Goal: Task Accomplishment & Management: Manage account settings

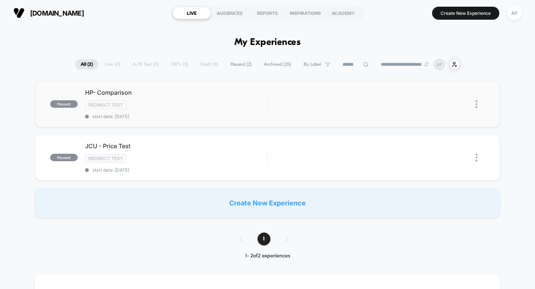
click at [477, 104] on img at bounding box center [476, 104] width 2 height 8
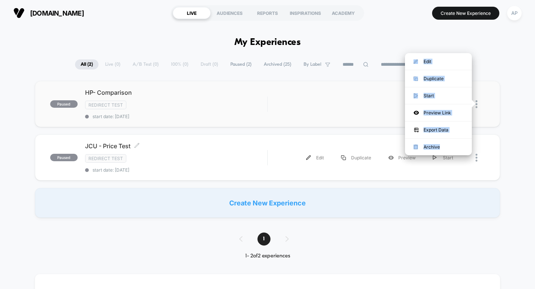
drag, startPoint x: 449, startPoint y: 146, endPoint x: 127, endPoint y: 110, distance: 323.7
click at [148, 124] on body "**********" at bounding box center [267, 144] width 535 height 289
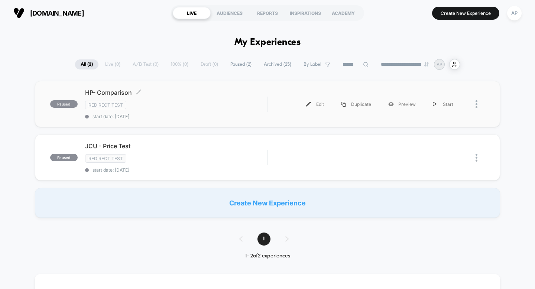
drag, startPoint x: 124, startPoint y: 104, endPoint x: 132, endPoint y: 110, distance: 9.8
click at [132, 110] on div "HP- Comparison Click to edit experience details Click to edit experience detail…" at bounding box center [176, 104] width 182 height 30
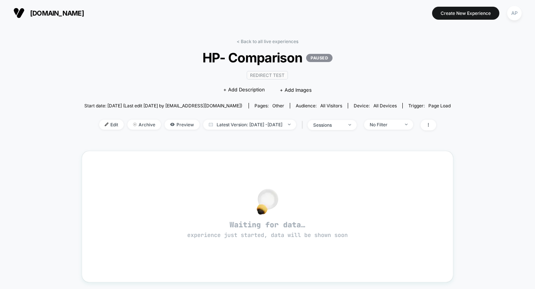
click at [468, 132] on div "< Back to all live experiences HP- Comparison PAUSED Redirect Test Click to edi…" at bounding box center [267, 240] width 535 height 429
click at [357, 122] on span "sessions" at bounding box center [332, 125] width 49 height 10
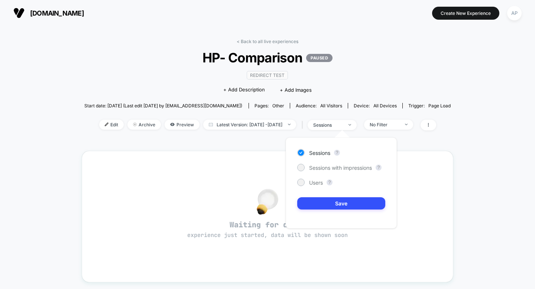
click at [238, 130] on div "< Back to all live experiences HP- Comparison PAUSED Redirect Test Click to edi…" at bounding box center [267, 89] width 367 height 101
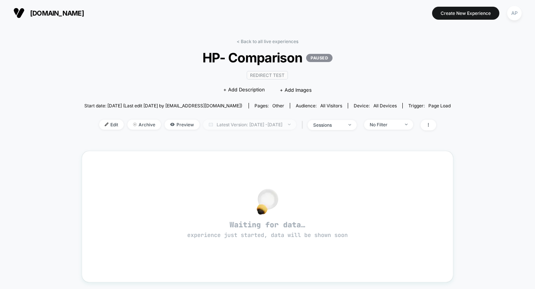
click at [239, 127] on span "Latest Version: [DATE] - [DATE]" at bounding box center [249, 125] width 93 height 10
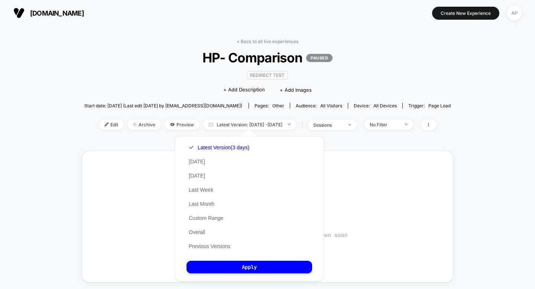
click at [217, 201] on div "Latest Version (3 days) [DATE] [DATE] Last Week Last Month Custom Range Overall…" at bounding box center [218, 196] width 65 height 113
click at [213, 210] on div "Latest Version (3 days) [DATE] [DATE] Last Week Last Month Custom Range Overall…" at bounding box center [218, 196] width 65 height 113
click at [212, 207] on button "Last Month" at bounding box center [201, 204] width 30 height 7
click at [214, 202] on button "Last Month" at bounding box center [205, 204] width 39 height 7
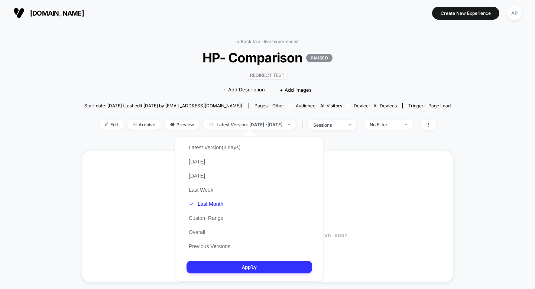
click at [238, 270] on button "Apply" at bounding box center [249, 267] width 126 height 13
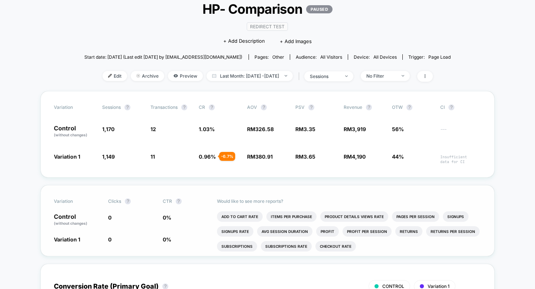
scroll to position [51, 0]
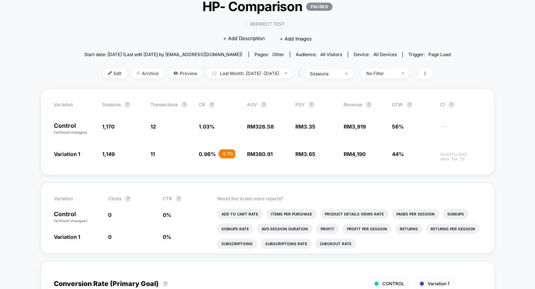
drag, startPoint x: 119, startPoint y: 156, endPoint x: 90, endPoint y: 149, distance: 30.4
click at [90, 150] on div "Variation 1 1,149 - 1.8 % 11 - 6.7 % 0.96 % - 6.7 % RM 380.91 + 16.6 % RM 3.65 …" at bounding box center [267, 156] width 427 height 12
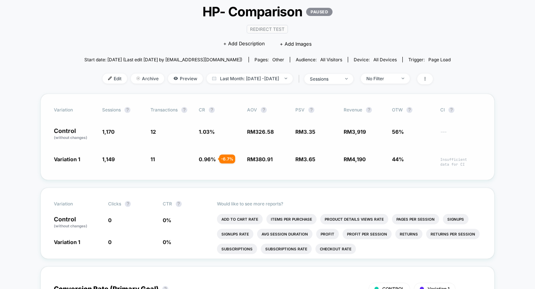
scroll to position [39, 0]
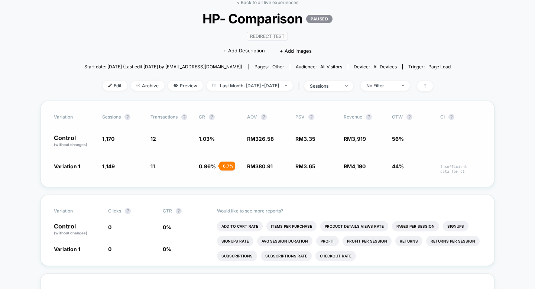
drag, startPoint x: 102, startPoint y: 136, endPoint x: 130, endPoint y: 139, distance: 28.0
click at [126, 140] on span "1,170" at bounding box center [122, 141] width 41 height 13
click at [433, 86] on span at bounding box center [425, 86] width 16 height 11
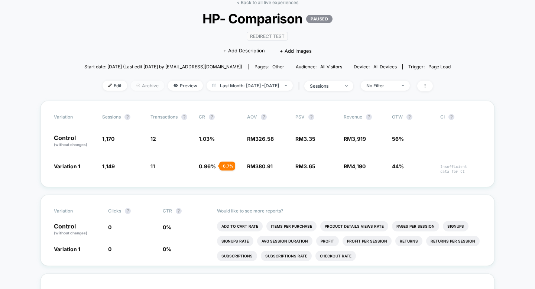
click at [138, 85] on span "Archive" at bounding box center [147, 86] width 33 height 10
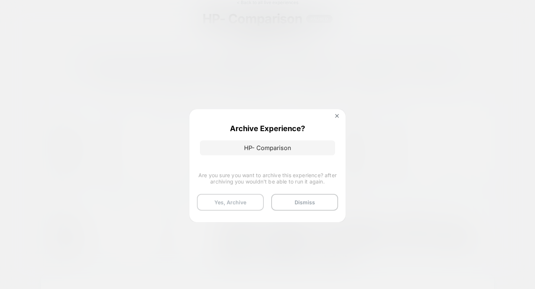
click at [246, 204] on button "Yes, Archive" at bounding box center [230, 202] width 67 height 17
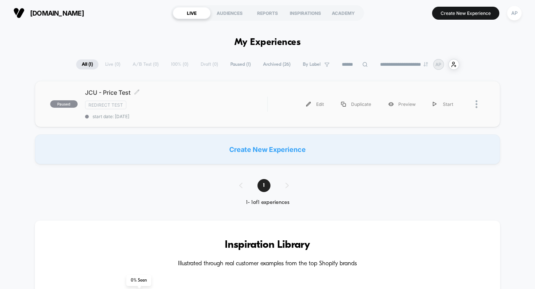
click at [121, 102] on span "Redirect Test" at bounding box center [105, 105] width 41 height 9
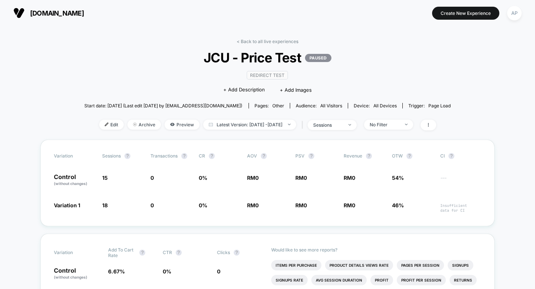
drag, startPoint x: 167, startPoint y: 121, endPoint x: 225, endPoint y: 129, distance: 58.9
click at [225, 129] on div "Edit Archive Preview Latest Version: [DATE] - [DATE] | sessions No Filter" at bounding box center [267, 125] width 367 height 11
click at [226, 127] on span "Latest Version: [DATE] - [DATE]" at bounding box center [249, 125] width 93 height 10
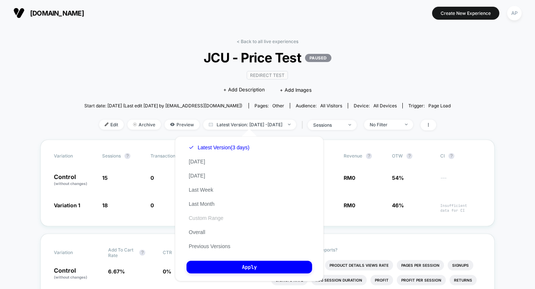
click at [213, 217] on button "Custom Range" at bounding box center [205, 218] width 39 height 7
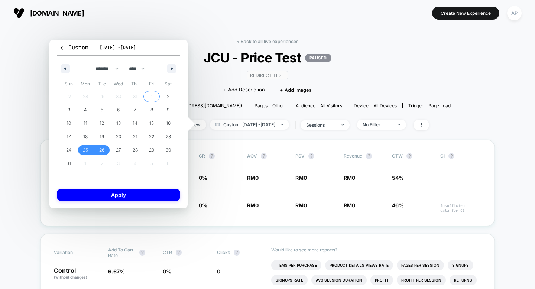
click at [151, 92] on span "1" at bounding box center [152, 96] width 2 height 13
click at [84, 151] on span "25" at bounding box center [85, 149] width 5 height 13
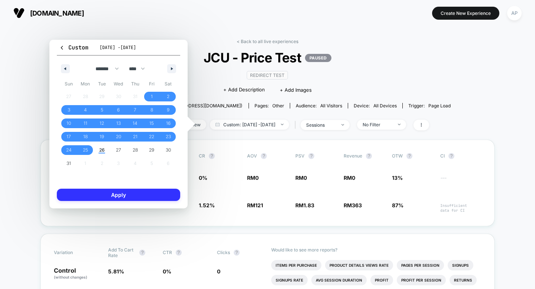
click at [108, 197] on button "Apply" at bounding box center [118, 195] width 123 height 12
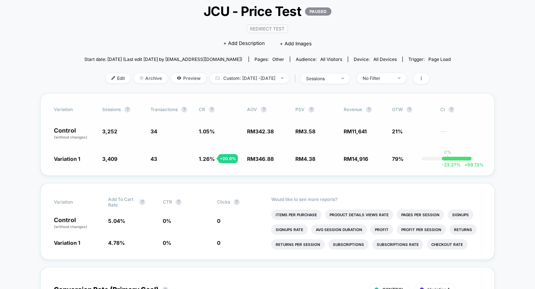
scroll to position [63, 0]
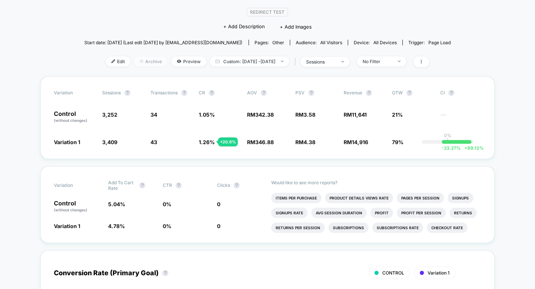
click at [134, 57] on span "Archive" at bounding box center [150, 61] width 33 height 10
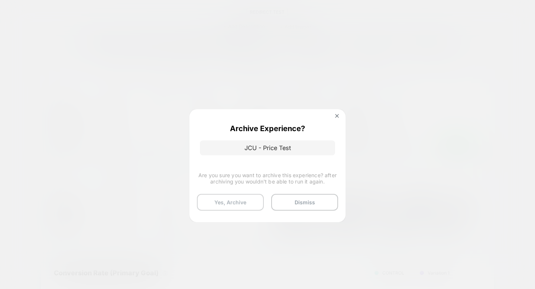
click at [225, 208] on button "Yes, Archive" at bounding box center [230, 202] width 67 height 17
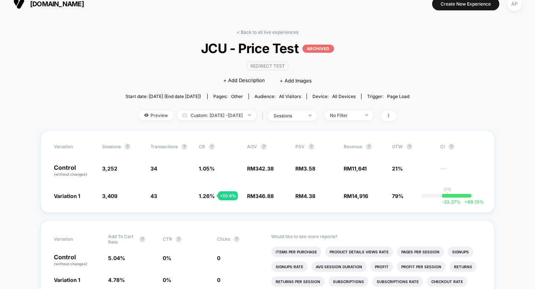
scroll to position [0, 0]
